Goal: Task Accomplishment & Management: Manage account settings

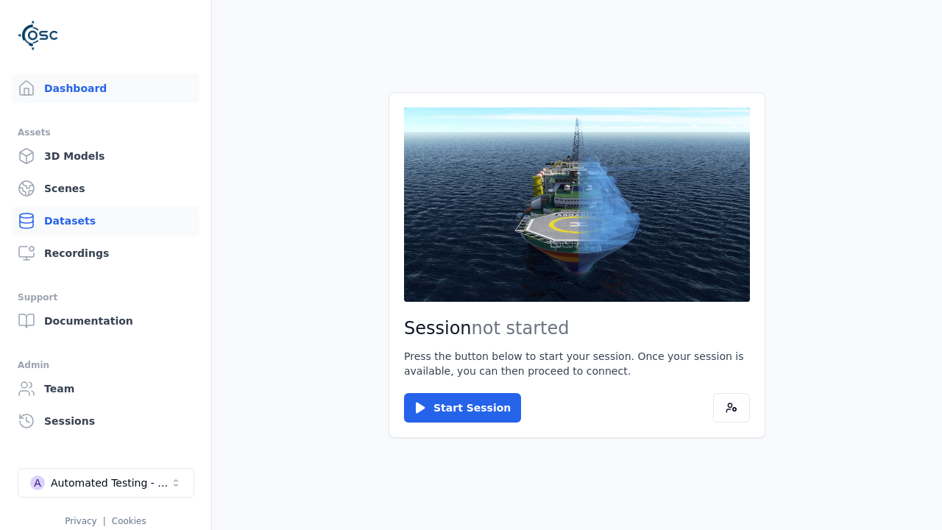
click at [99, 221] on link "Datasets" at bounding box center [106, 220] width 188 height 29
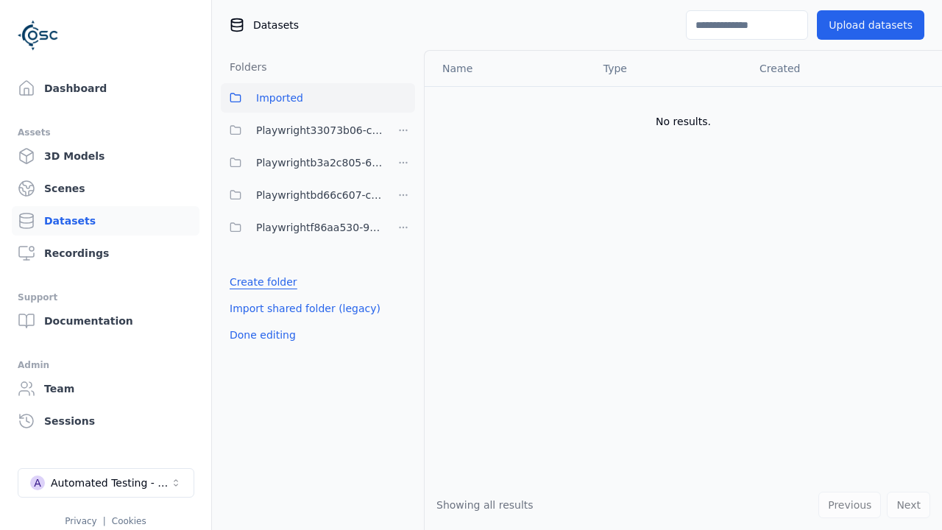
click at [260, 282] on link "Create folder" at bounding box center [264, 282] width 68 height 15
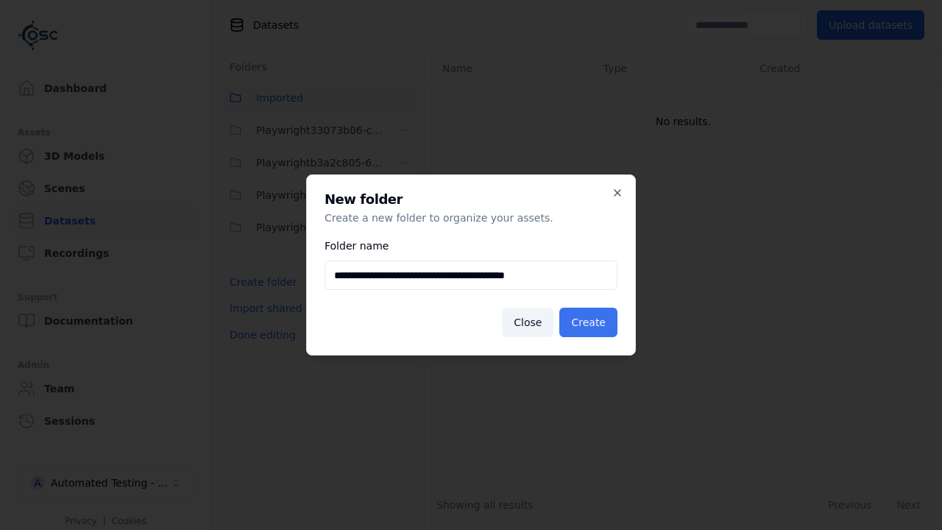
type input "**********"
click at [590, 322] on button "Create" at bounding box center [588, 322] width 58 height 29
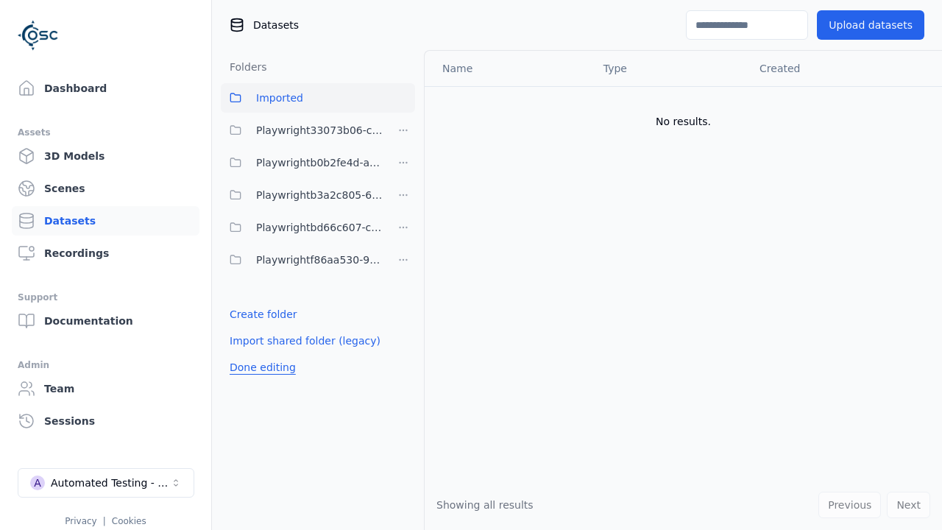
click at [260, 367] on button "Done editing" at bounding box center [263, 367] width 84 height 27
click at [247, 354] on button "Done editing" at bounding box center [263, 367] width 84 height 27
click at [403, 163] on html "Support Dashboard Assets 3D Models Scenes Datasets Recordings Support Documenta…" at bounding box center [471, 265] width 942 height 530
click at [403, 239] on div "Rename" at bounding box center [408, 240] width 99 height 24
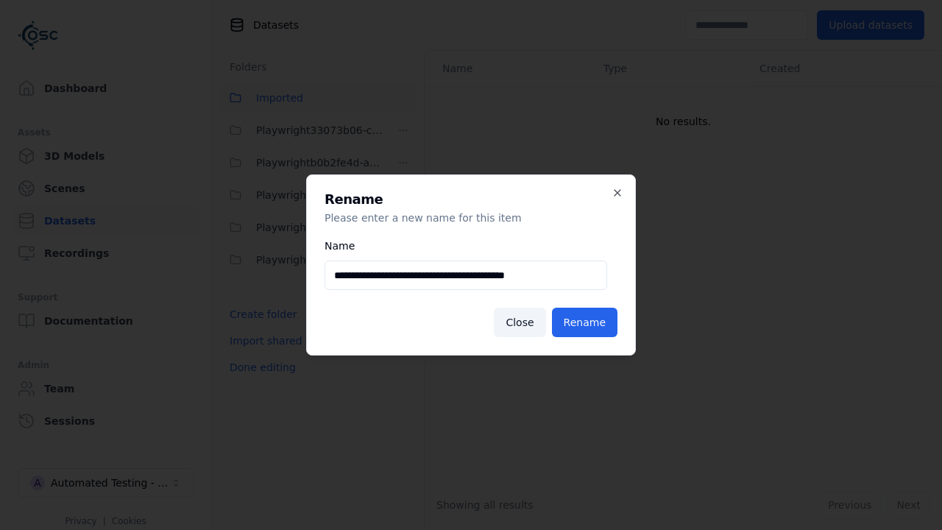
click at [465, 275] on input "**********" at bounding box center [466, 275] width 283 height 29
type input "**********"
click at [587, 322] on button "Rename" at bounding box center [585, 322] width 66 height 29
click at [260, 367] on button "Done editing" at bounding box center [263, 367] width 84 height 27
click at [247, 354] on button "Done editing" at bounding box center [263, 367] width 84 height 27
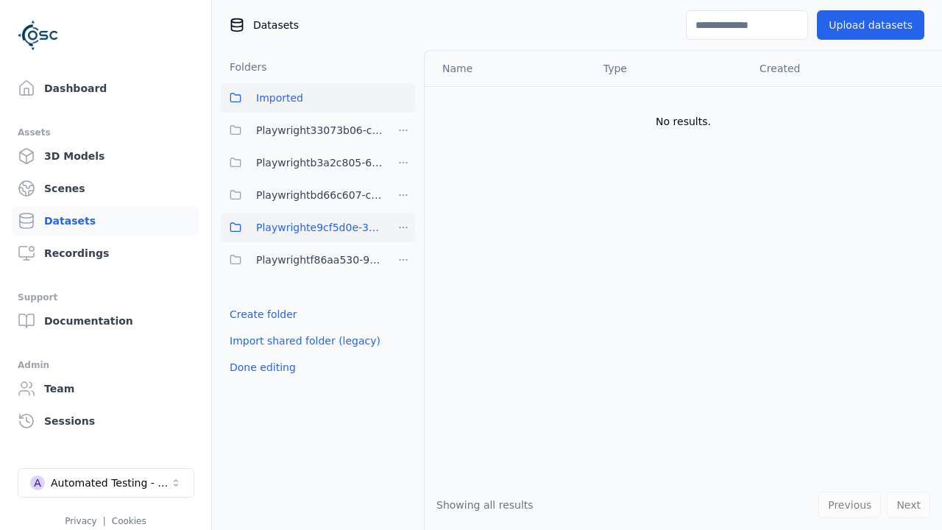
click at [403, 227] on html "Support Dashboard Assets 3D Models Scenes Datasets Recordings Support Documenta…" at bounding box center [471, 265] width 942 height 530
click at [403, 328] on div "Delete" at bounding box center [408, 329] width 99 height 24
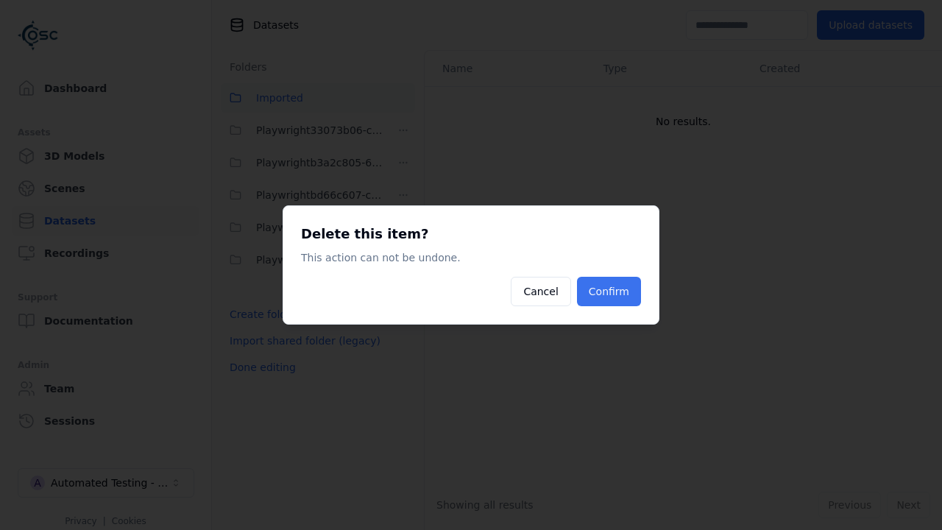
click at [610, 292] on button "Confirm" at bounding box center [609, 291] width 64 height 29
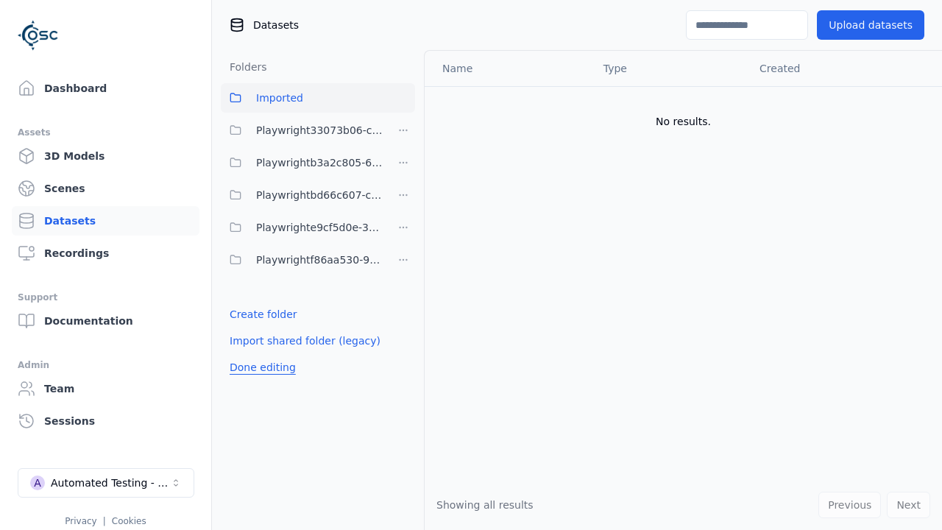
click at [260, 354] on button "Done editing" at bounding box center [263, 367] width 84 height 27
